Goal: Information Seeking & Learning: Learn about a topic

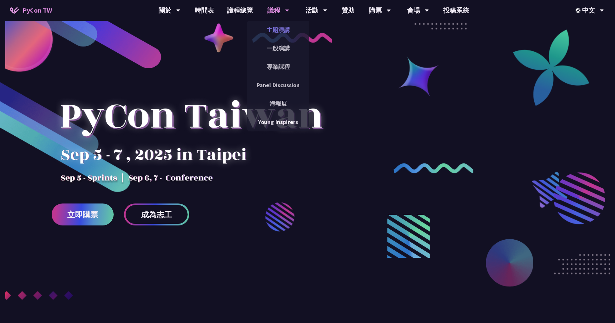
click at [285, 33] on link "主題演講" at bounding box center [278, 29] width 62 height 15
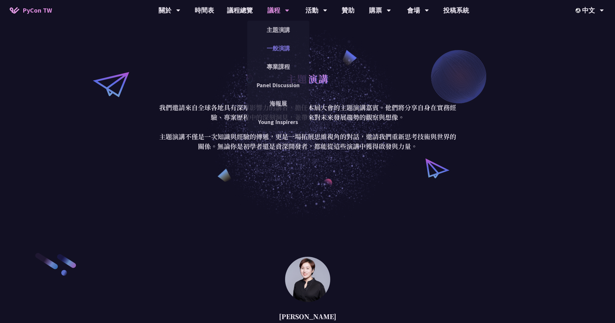
click at [288, 54] on link "一般演講" at bounding box center [278, 48] width 62 height 15
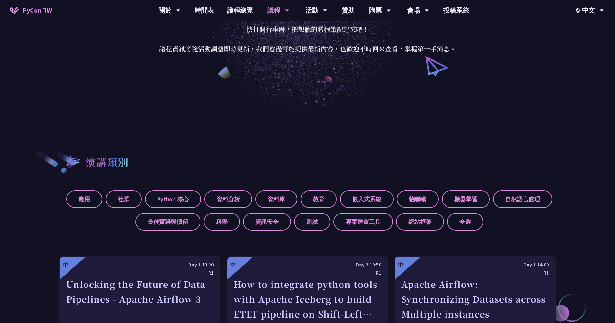
scroll to position [235, 0]
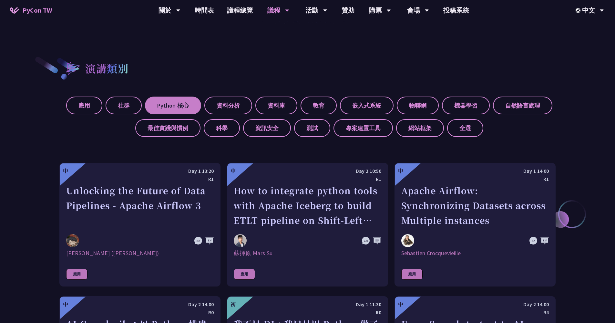
click at [182, 110] on label "Python 核心" at bounding box center [173, 106] width 56 height 18
click at [0, 0] on input "Python 核心" at bounding box center [0, 0] width 0 height 0
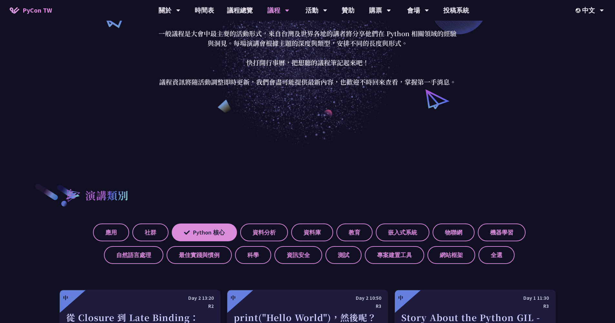
scroll to position [167, 0]
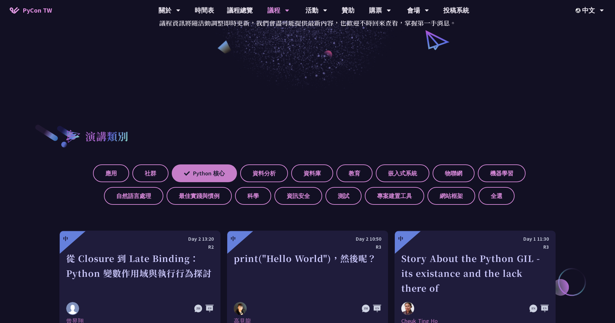
click at [173, 173] on label "Python 核心" at bounding box center [204, 173] width 65 height 18
click at [0, 0] on input "Python 核心" at bounding box center [0, 0] width 0 height 0
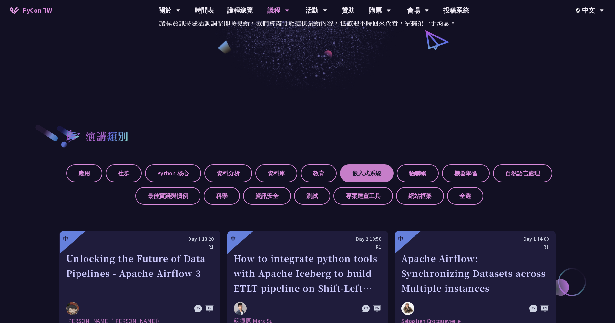
click at [364, 174] on label "嵌入式系統" at bounding box center [367, 173] width 54 height 18
click at [0, 0] on input "嵌入式系統" at bounding box center [0, 0] width 0 height 0
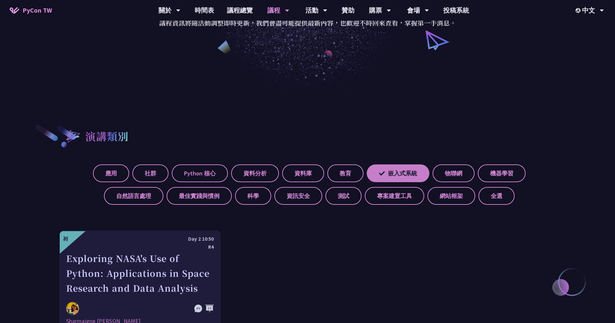
scroll to position [242, 0]
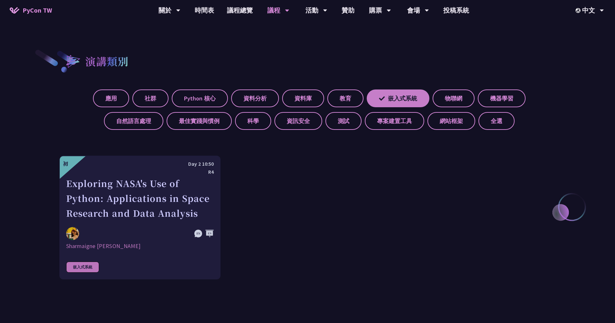
click at [367, 101] on label "嵌入式系統" at bounding box center [398, 98] width 63 height 18
click at [0, 0] on input "嵌入式系統" at bounding box center [0, 0] width 0 height 0
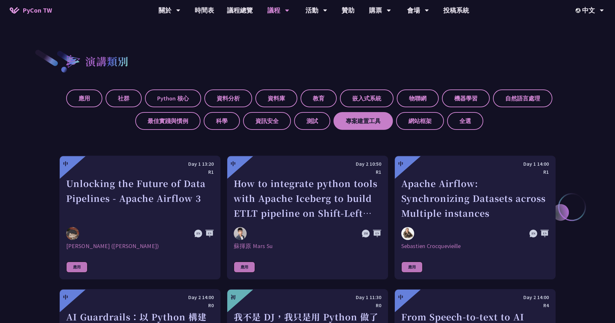
click at [351, 127] on label "專案建置工具" at bounding box center [363, 121] width 59 height 18
click at [0, 0] on input "專案建置工具" at bounding box center [0, 0] width 0 height 0
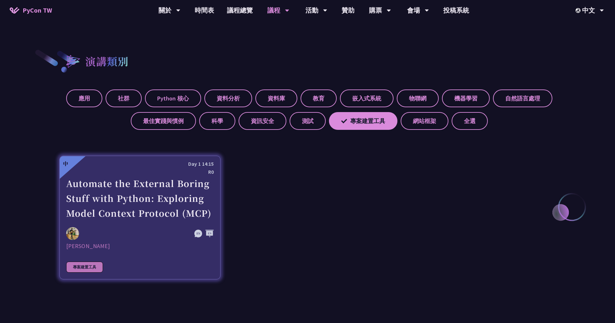
click at [136, 196] on div "Automate the External Boring Stuff with Python: Exploring Model Context Protoco…" at bounding box center [140, 198] width 148 height 45
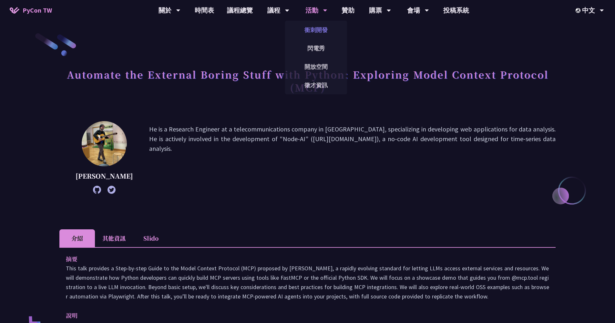
click at [323, 30] on link "衝刺開發" at bounding box center [316, 29] width 62 height 15
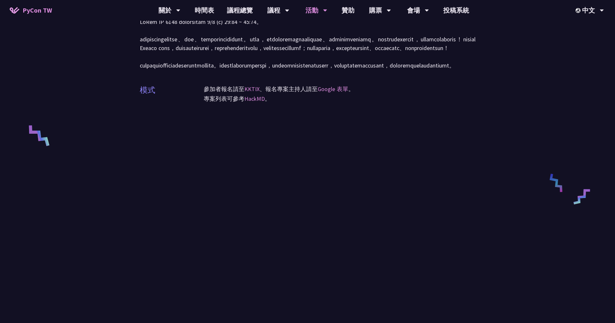
scroll to position [187, 0]
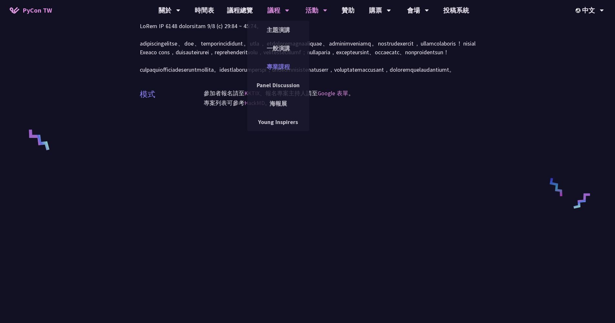
click at [280, 70] on link "專業課程" at bounding box center [278, 66] width 62 height 15
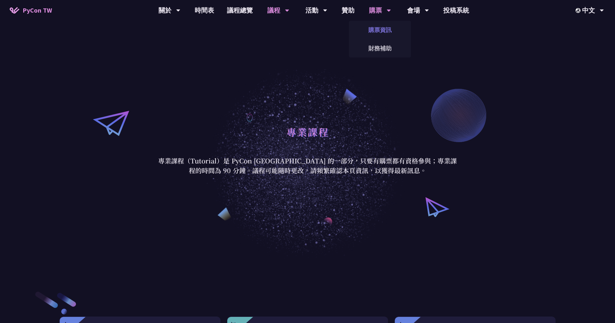
click at [383, 28] on link "購票資訊" at bounding box center [380, 29] width 62 height 15
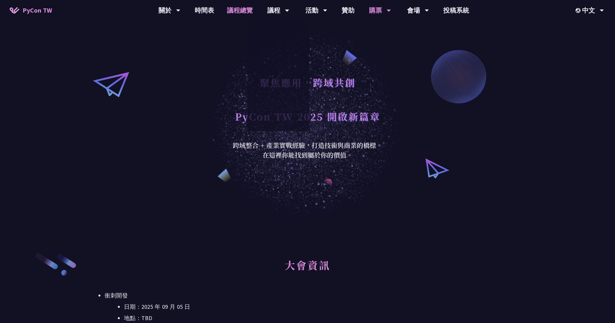
click at [254, 11] on link "議程總覽" at bounding box center [240, 10] width 39 height 21
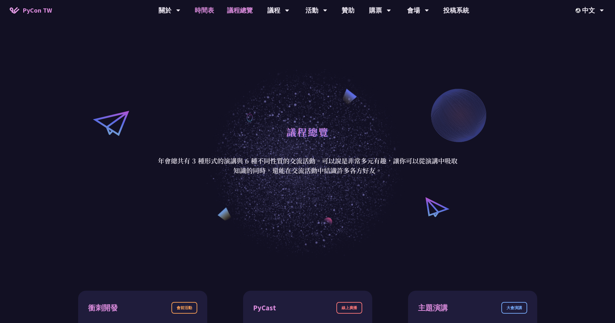
click at [208, 8] on link "時間表" at bounding box center [204, 10] width 32 height 21
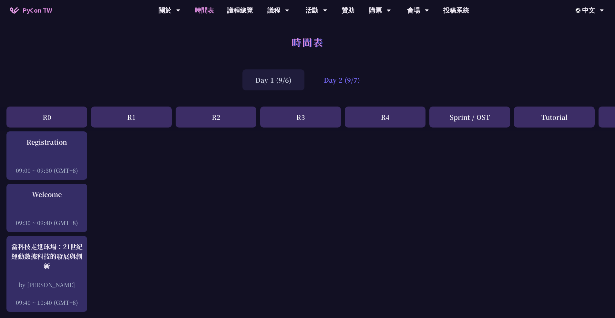
click at [360, 80] on div "Day 2 (9/7)" at bounding box center [342, 79] width 62 height 21
